Goal: Information Seeking & Learning: Learn about a topic

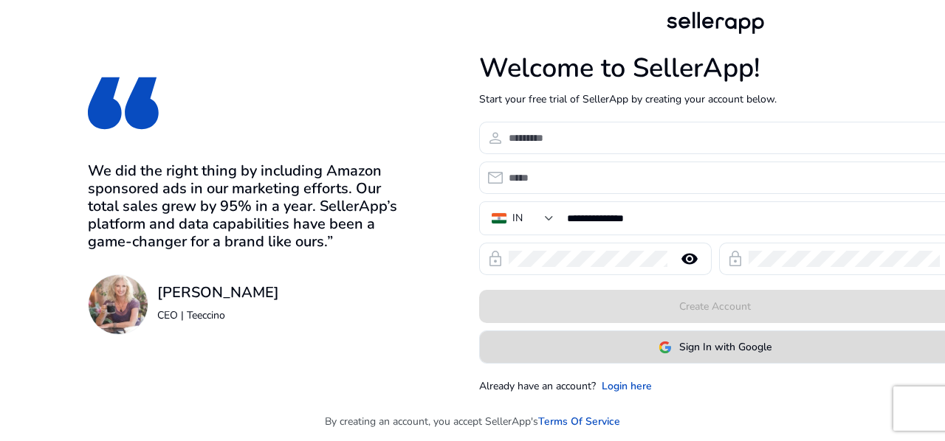
click at [709, 359] on span at bounding box center [715, 347] width 471 height 35
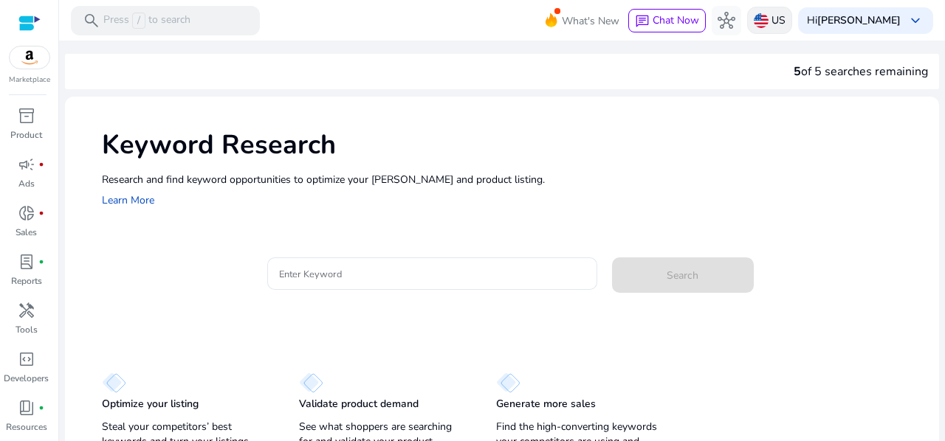
click at [785, 24] on p "US" at bounding box center [778, 20] width 14 height 26
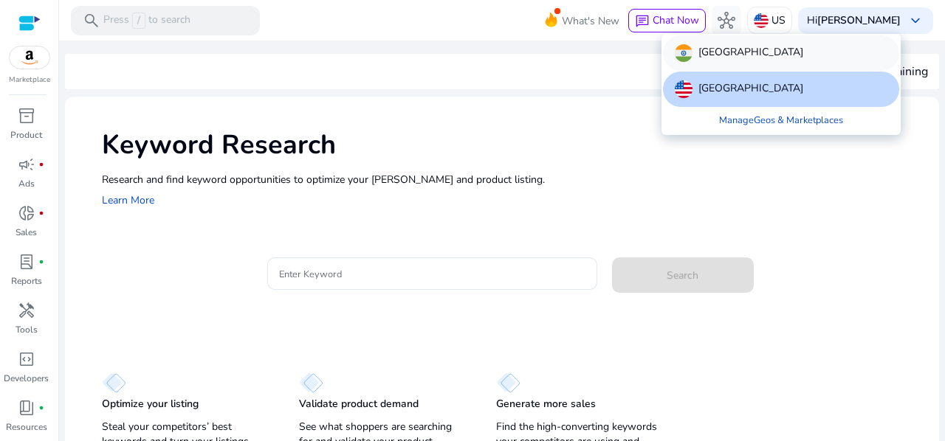
click at [736, 54] on div "[GEOGRAPHIC_DATA]" at bounding box center [781, 52] width 236 height 35
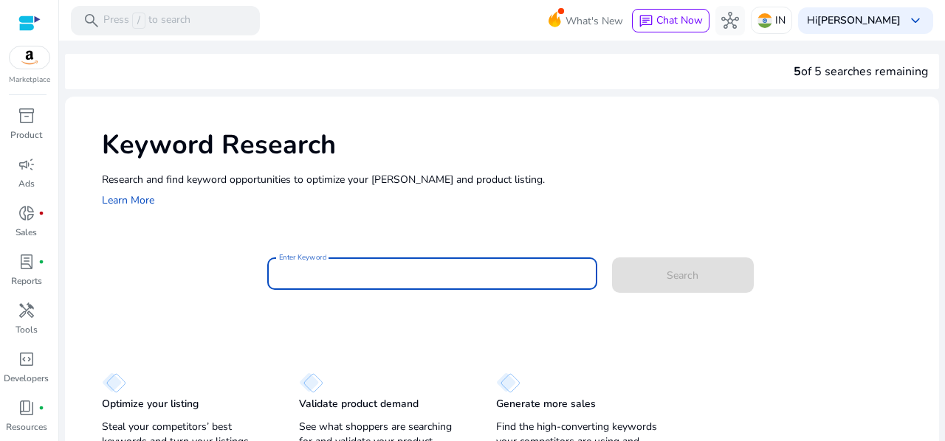
click at [362, 268] on input "Enter Keyword" at bounding box center [432, 274] width 306 height 16
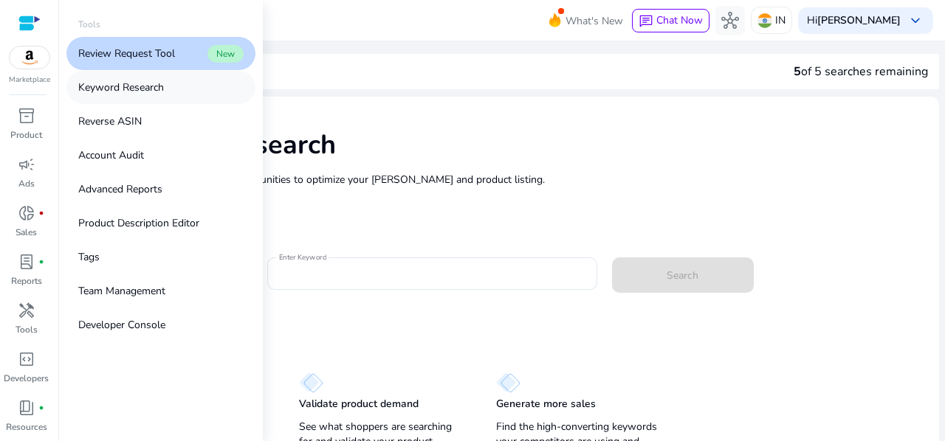
click at [159, 91] on p "Keyword Research" at bounding box center [121, 87] width 86 height 15
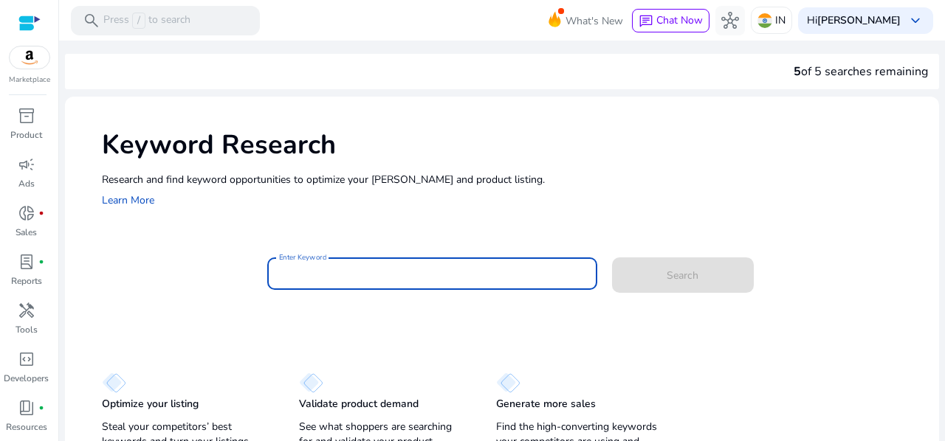
click at [328, 274] on input "Enter Keyword" at bounding box center [432, 274] width 306 height 16
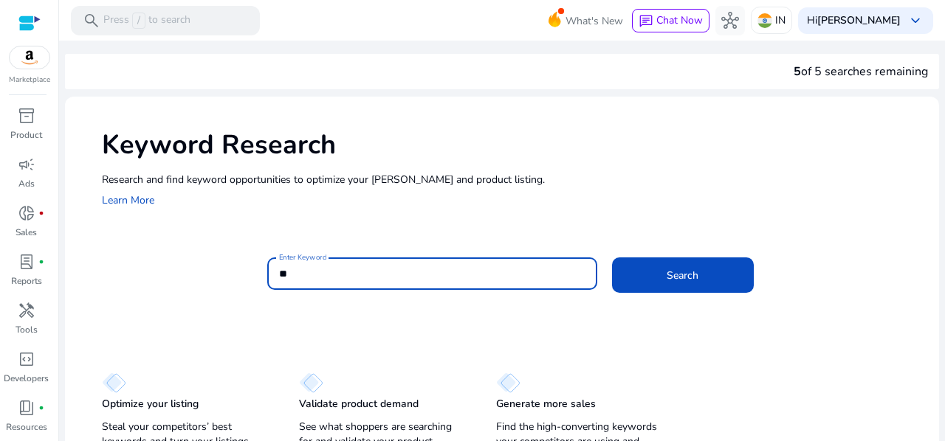
type input "*"
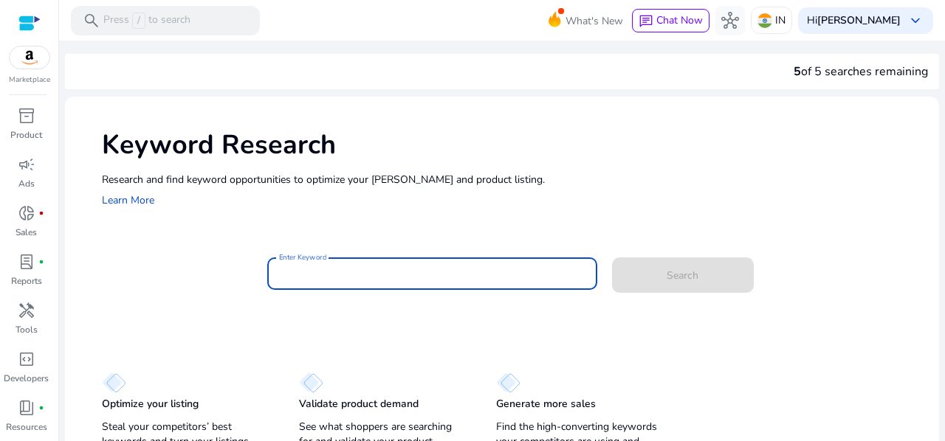
paste input "**********"
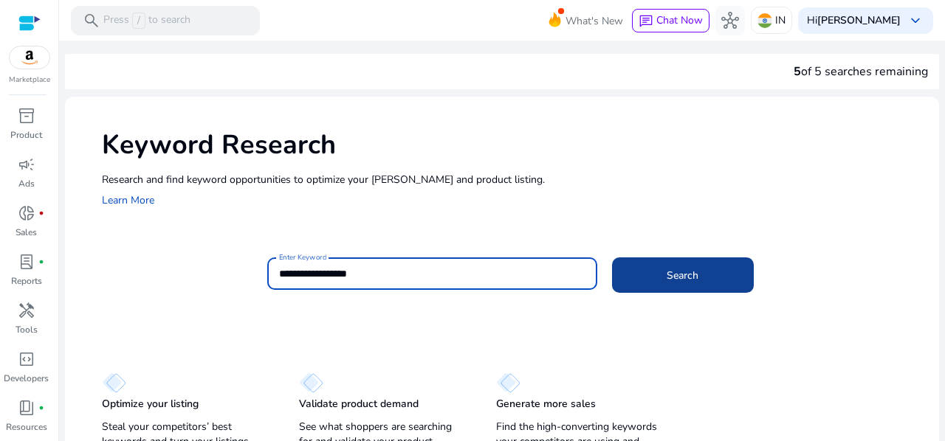
type input "**********"
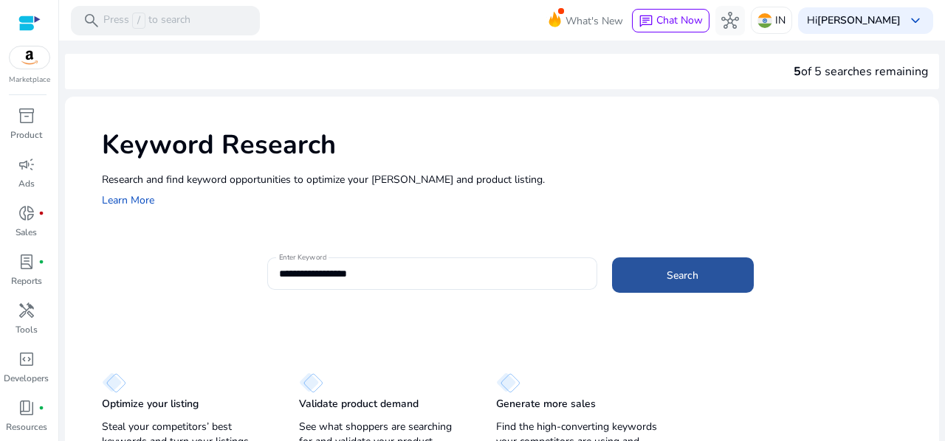
click at [666, 280] on span "Search" at bounding box center [682, 275] width 32 height 15
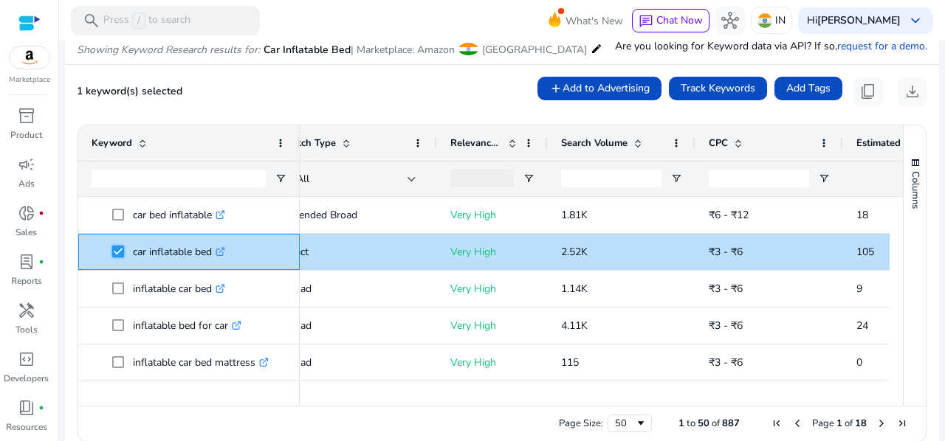
scroll to position [0, 196]
